Goal: Book appointment/travel/reservation

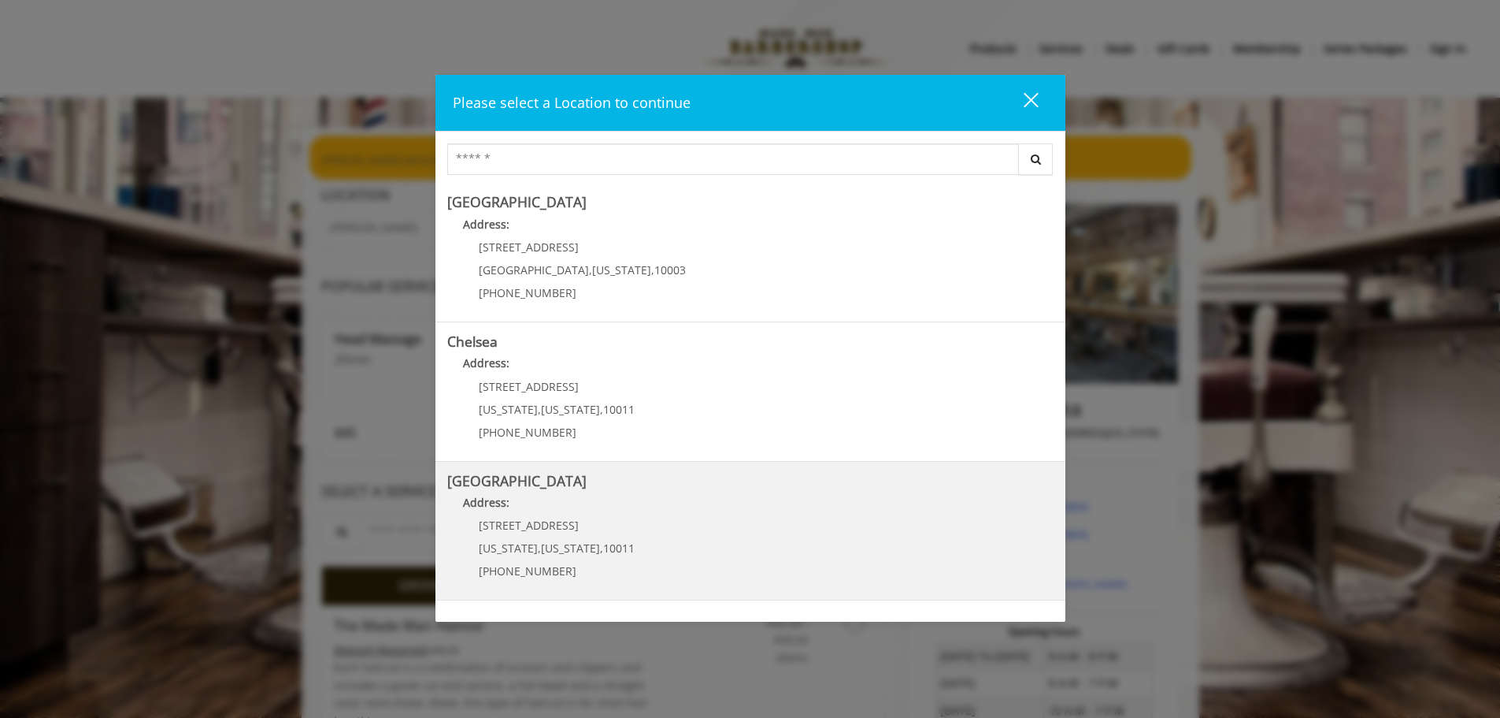
click at [584, 519] on p "[STREET_ADDRESS]" at bounding box center [557, 525] width 156 height 12
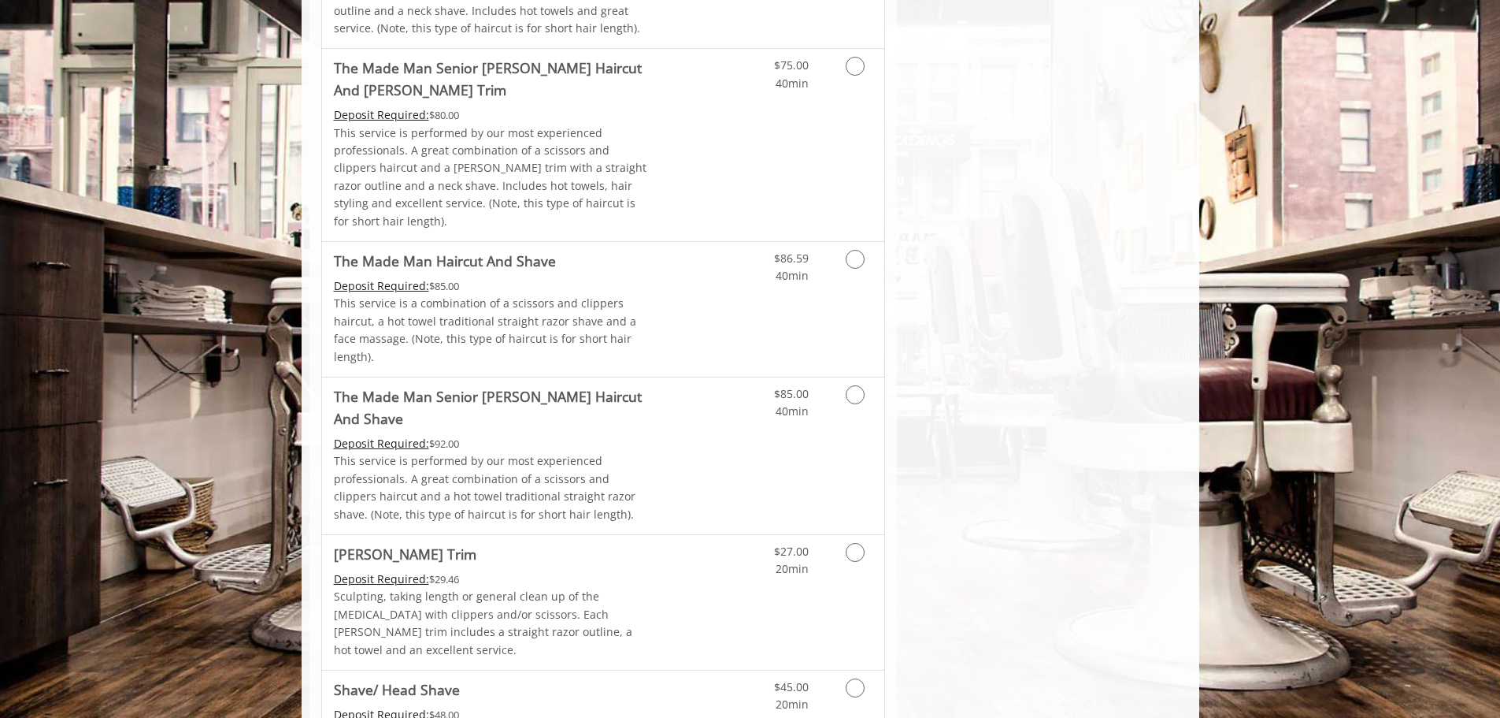
scroll to position [1326, 0]
click at [853, 382] on icon "Grooming services" at bounding box center [855, 391] width 19 height 19
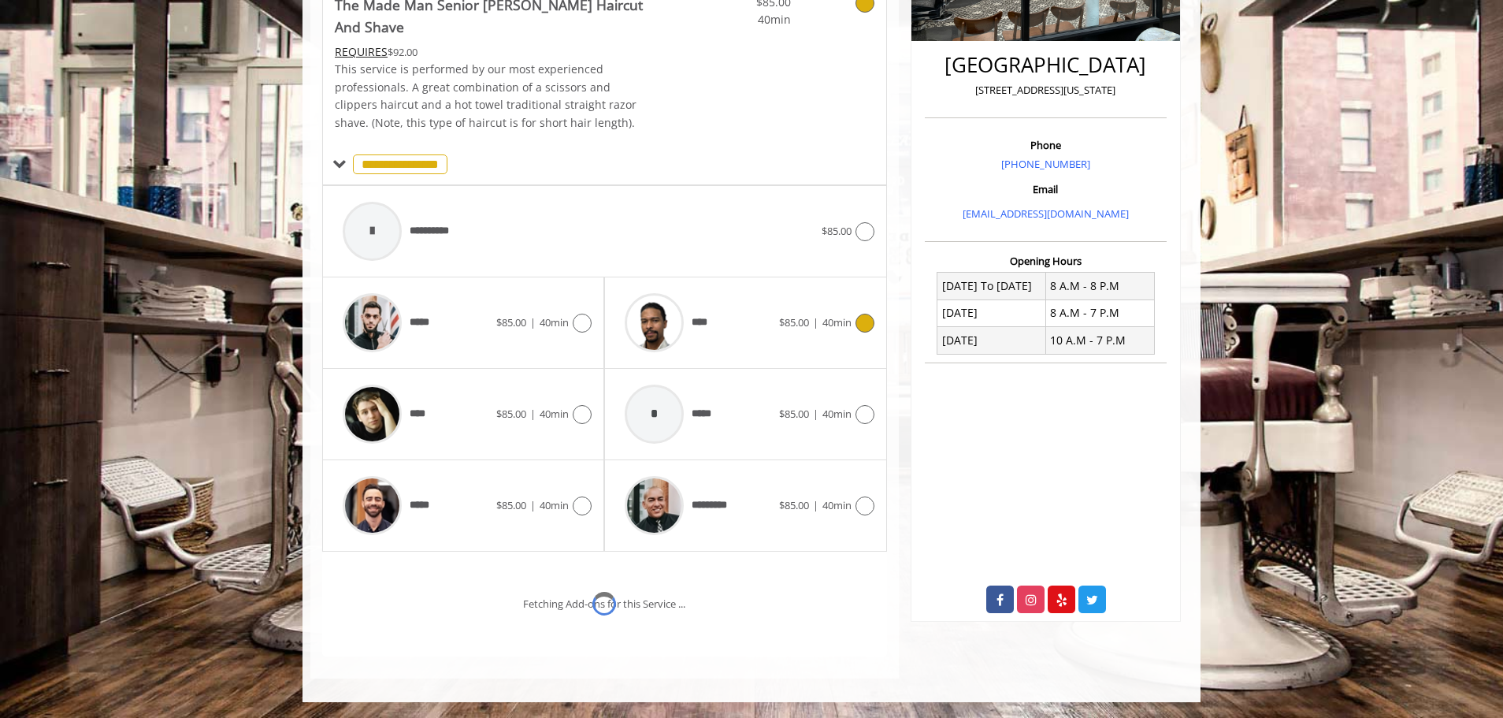
scroll to position [410, 0]
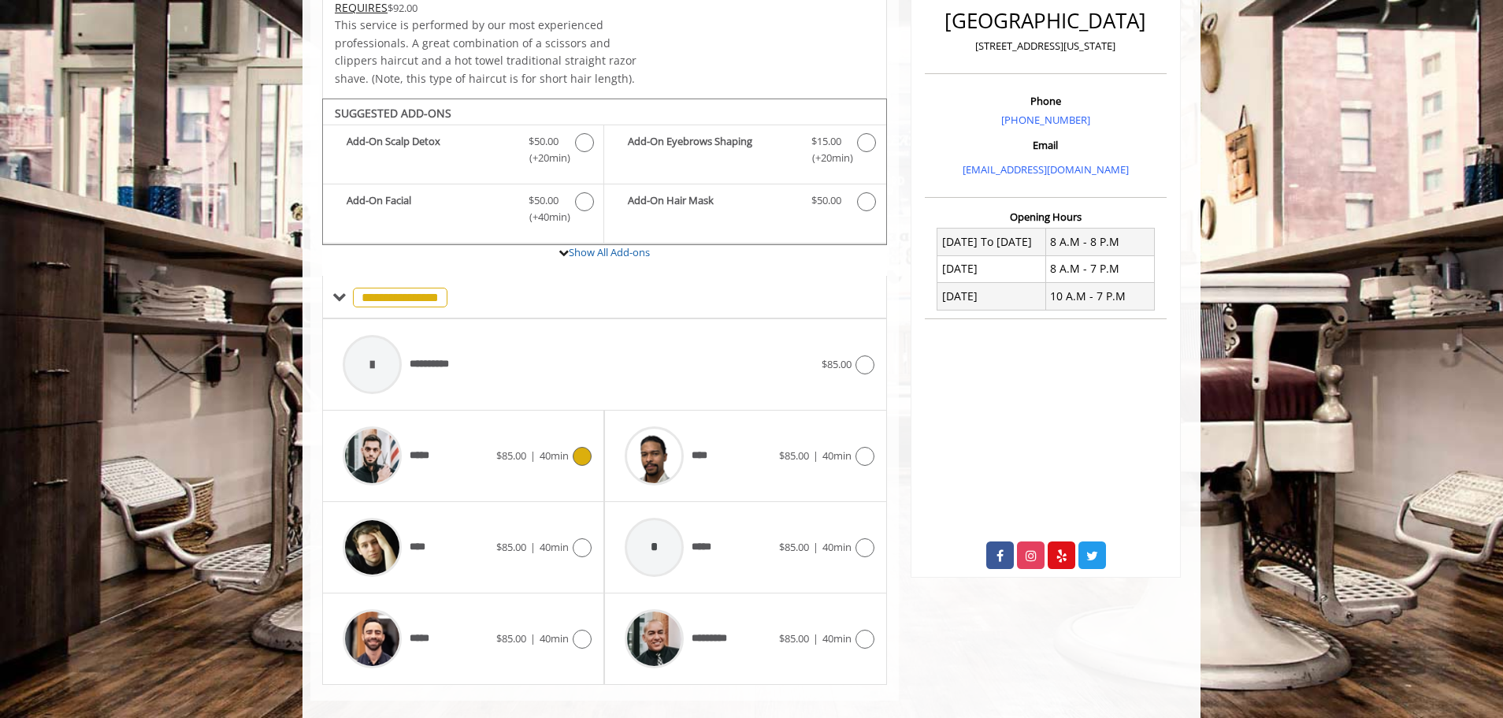
click at [582, 447] on icon at bounding box center [582, 456] width 19 height 19
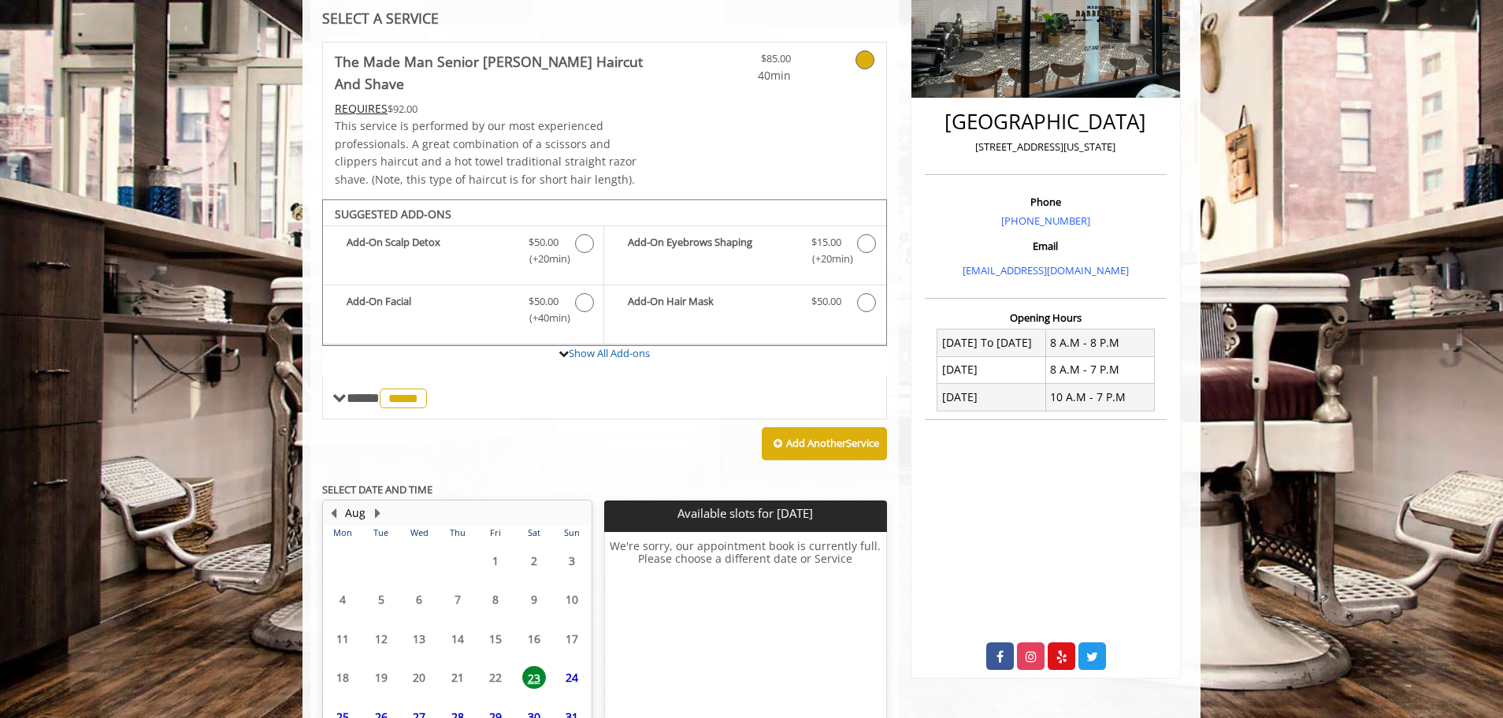
scroll to position [393, 0]
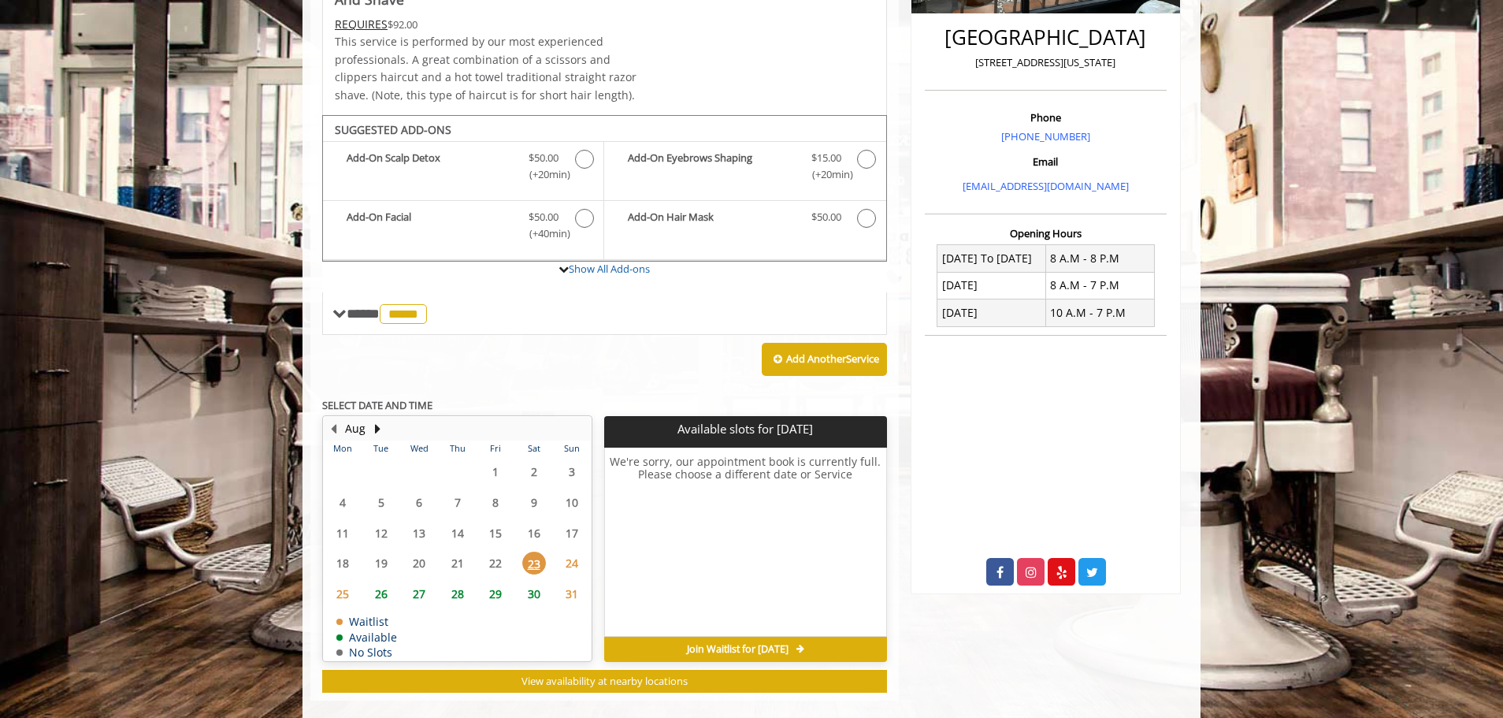
click at [380, 582] on span "26" at bounding box center [381, 593] width 24 height 23
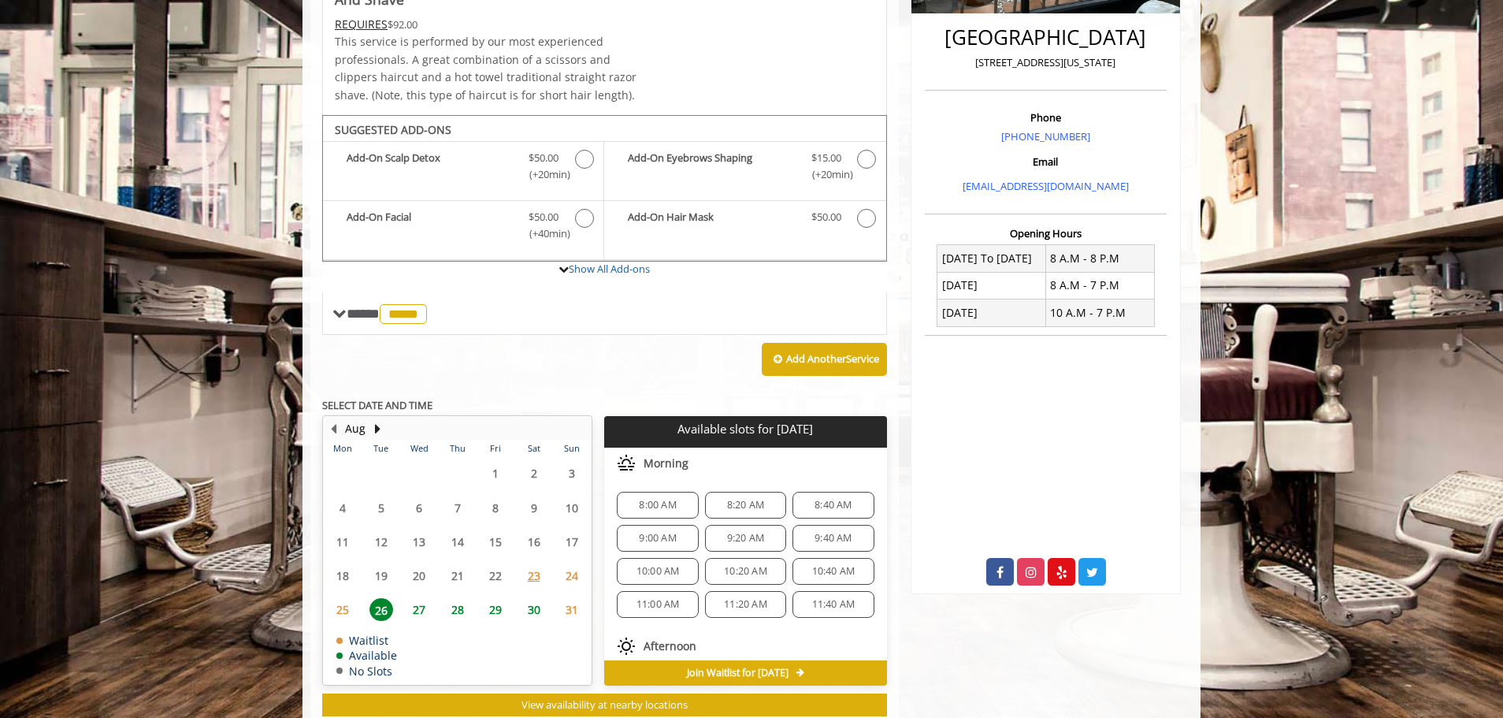
scroll to position [417, 0]
